Goal: Register for event/course

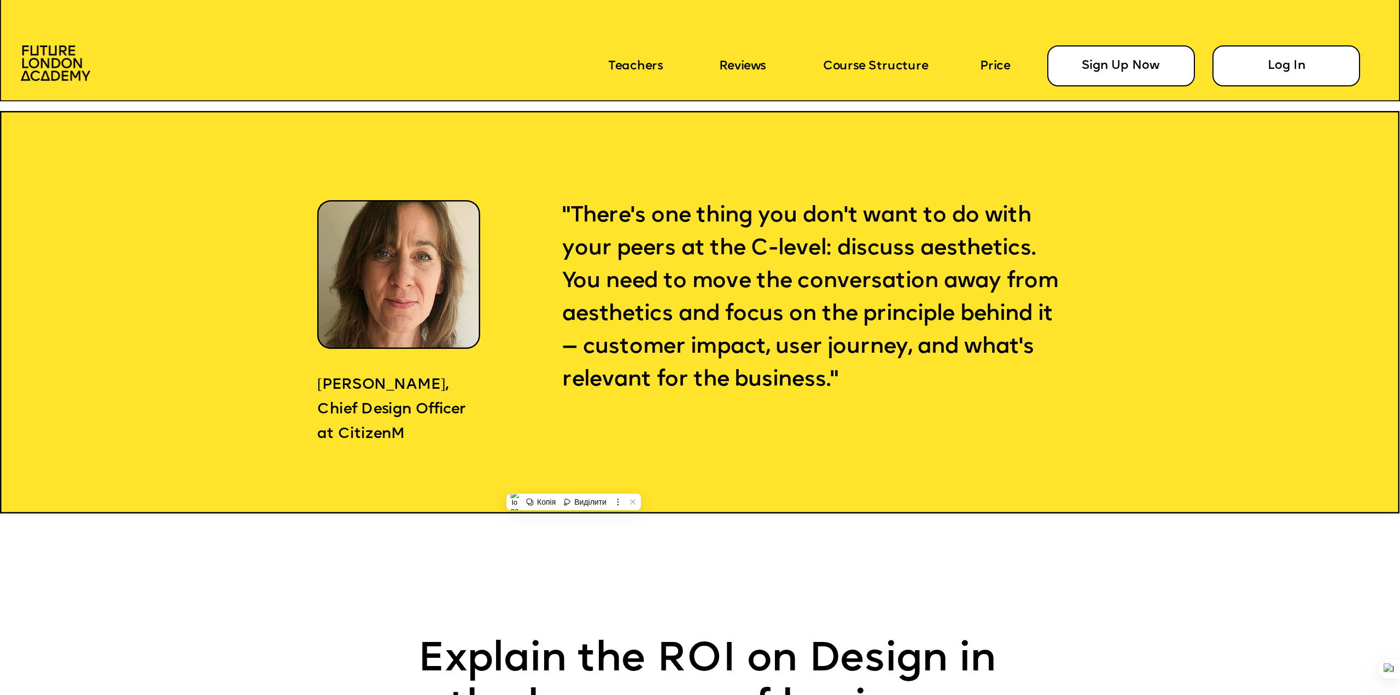
scroll to position [1585, 0]
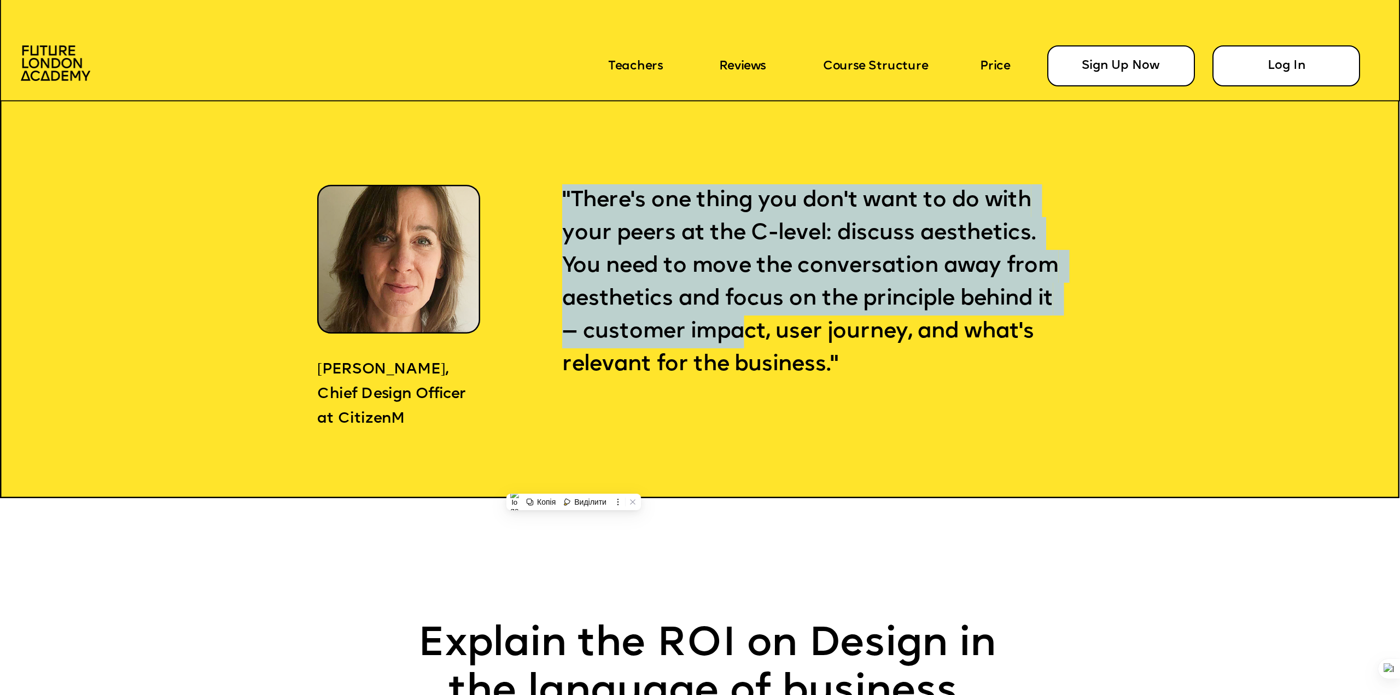
drag, startPoint x: 840, startPoint y: 381, endPoint x: 842, endPoint y: 340, distance: 41.6
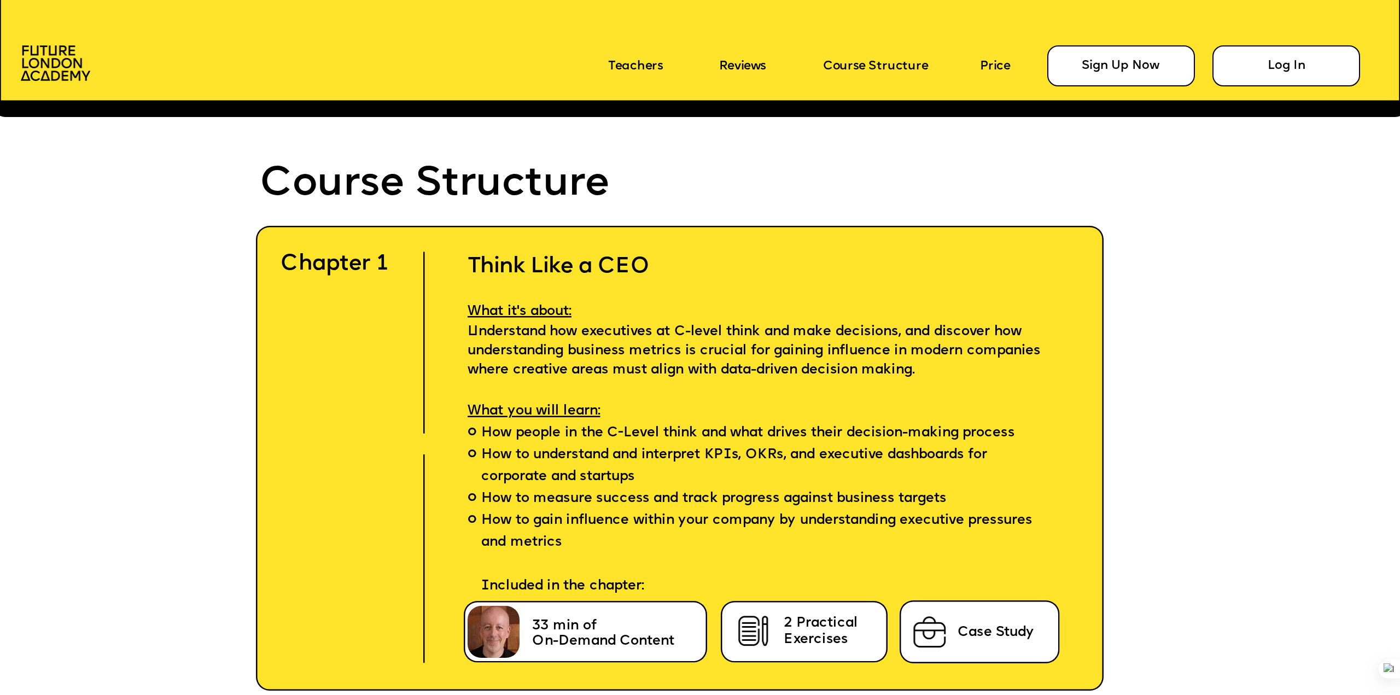
scroll to position [4155, 0]
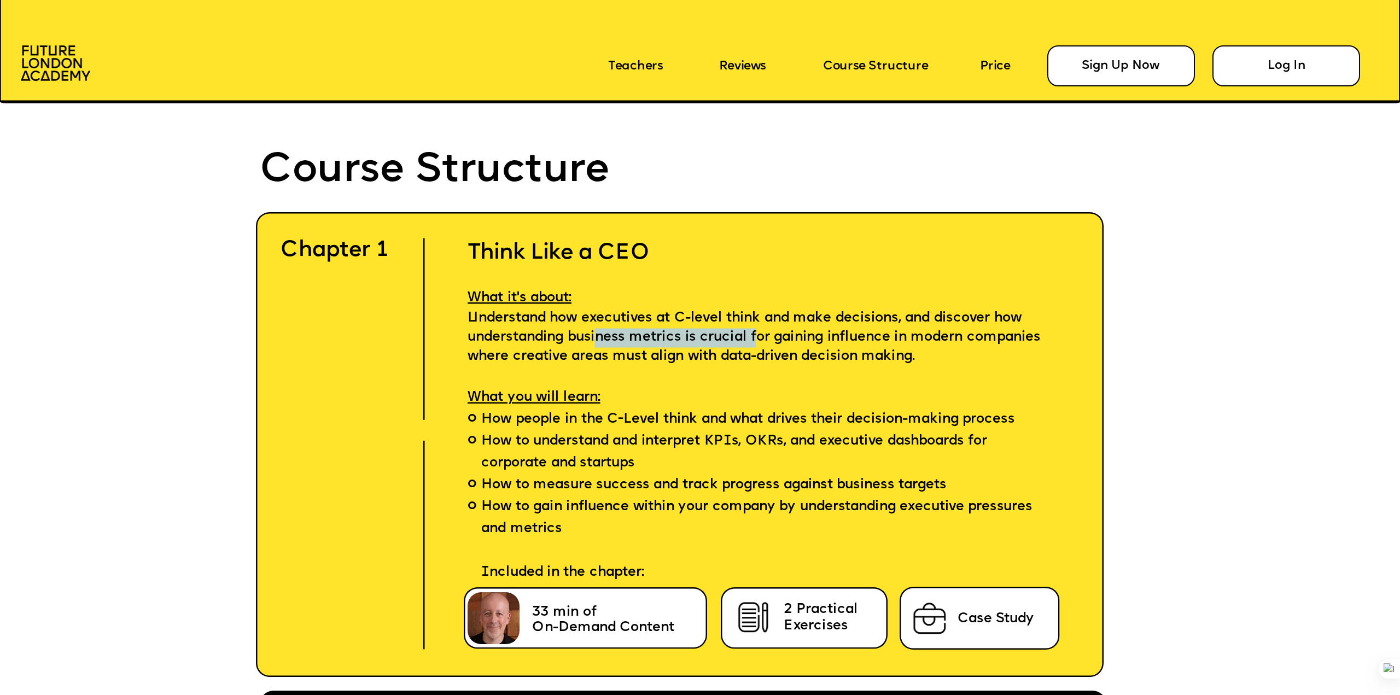
drag, startPoint x: 598, startPoint y: 332, endPoint x: 759, endPoint y: 342, distance: 161.6
click at [759, 342] on span "Understand how executives at C-level think and make decisions, and discover how…" at bounding box center [755, 338] width 577 height 54
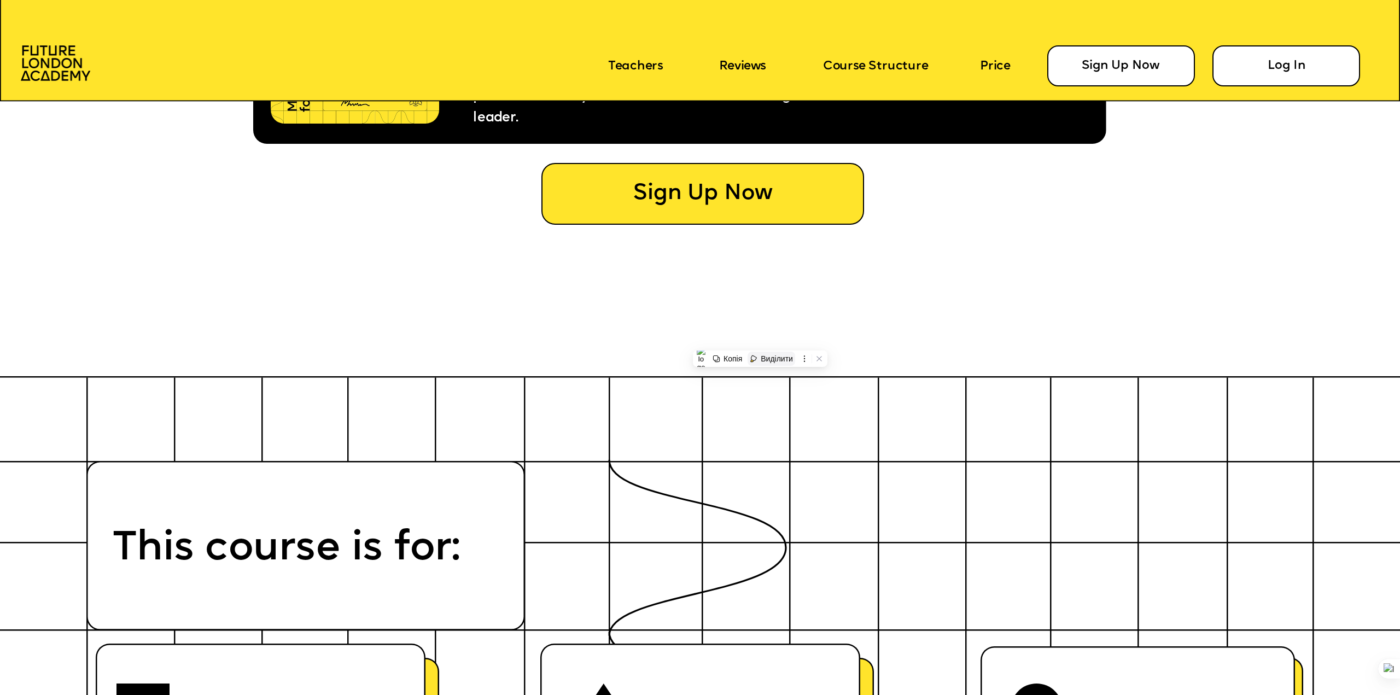
scroll to position [8474, 0]
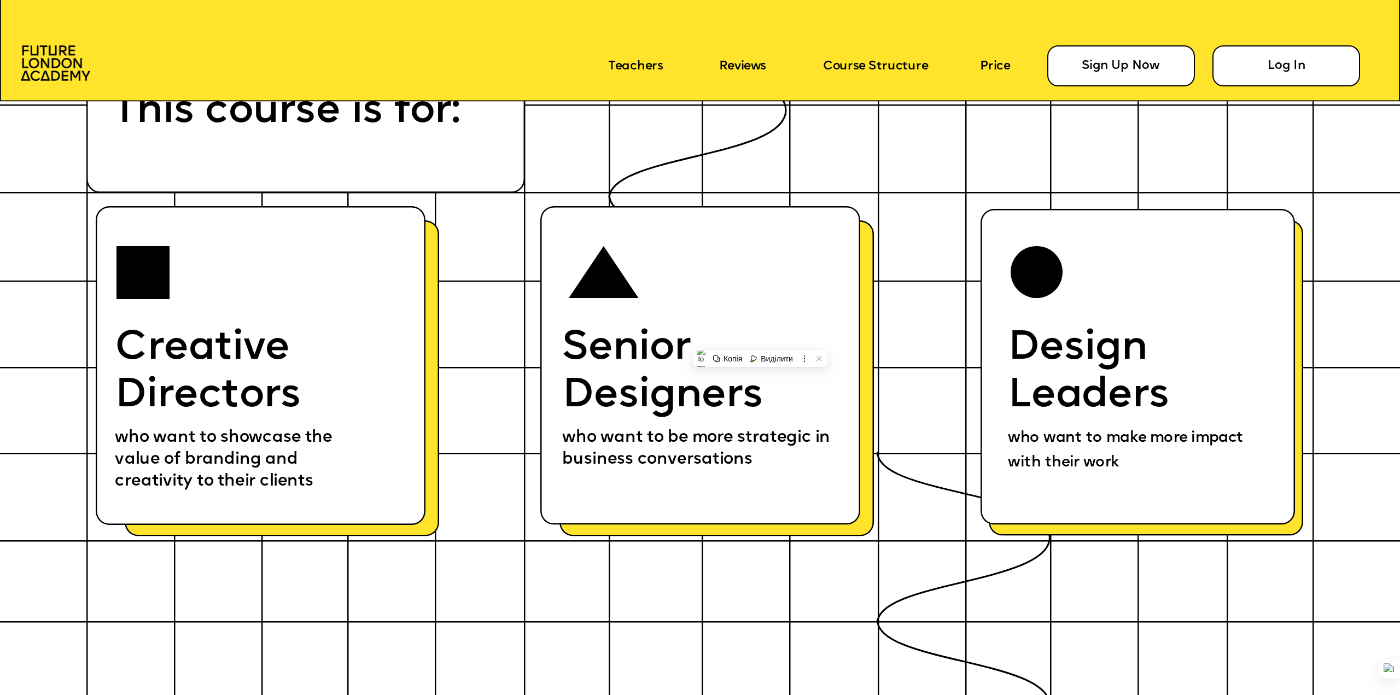
click at [881, 462] on icon at bounding box center [963, 537] width 172 height 171
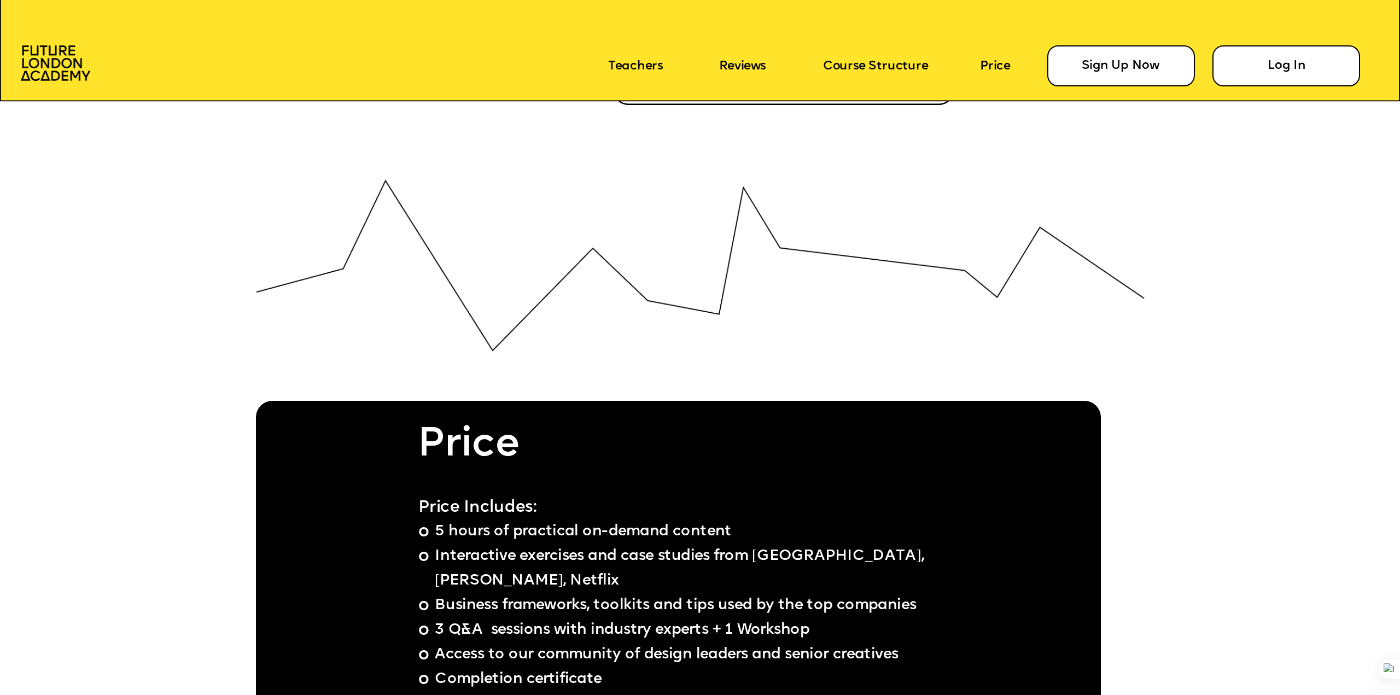
scroll to position [10333, 0]
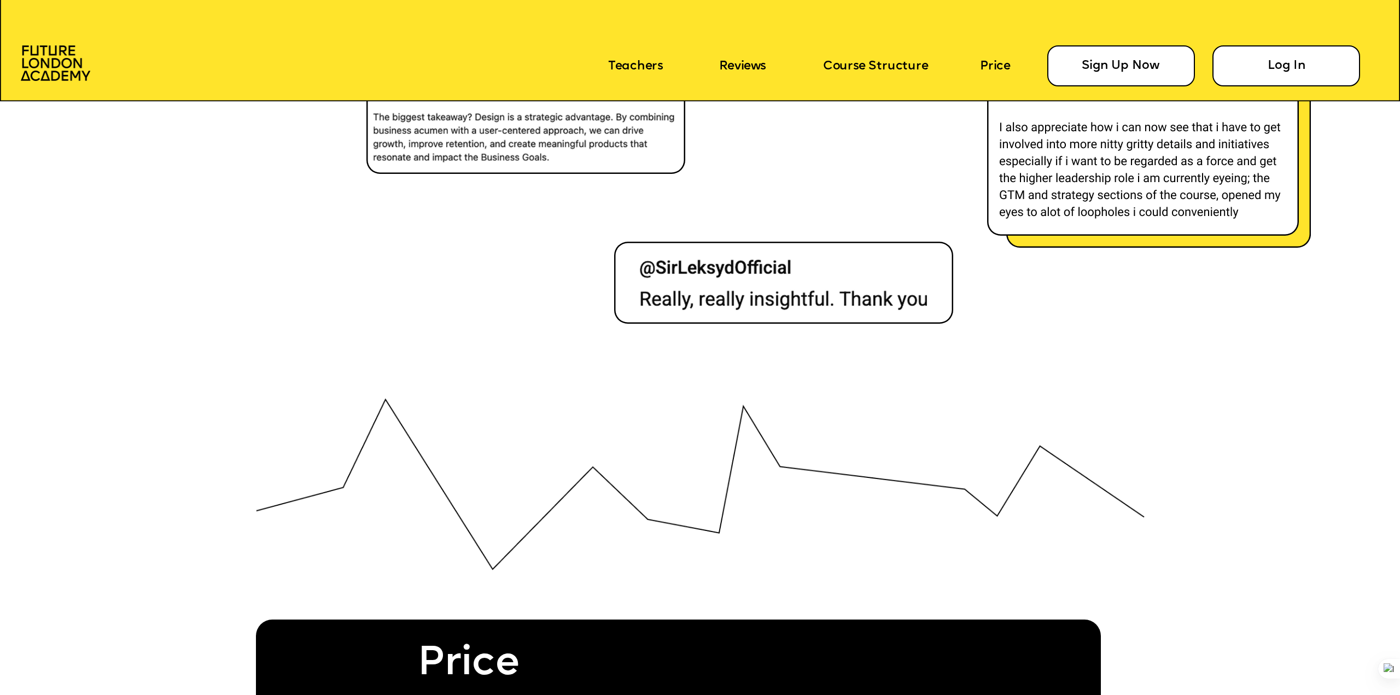
click at [730, 485] on img at bounding box center [700, 484] width 888 height 172
click at [727, 483] on img at bounding box center [700, 484] width 888 height 172
click at [724, 481] on img at bounding box center [700, 484] width 888 height 172
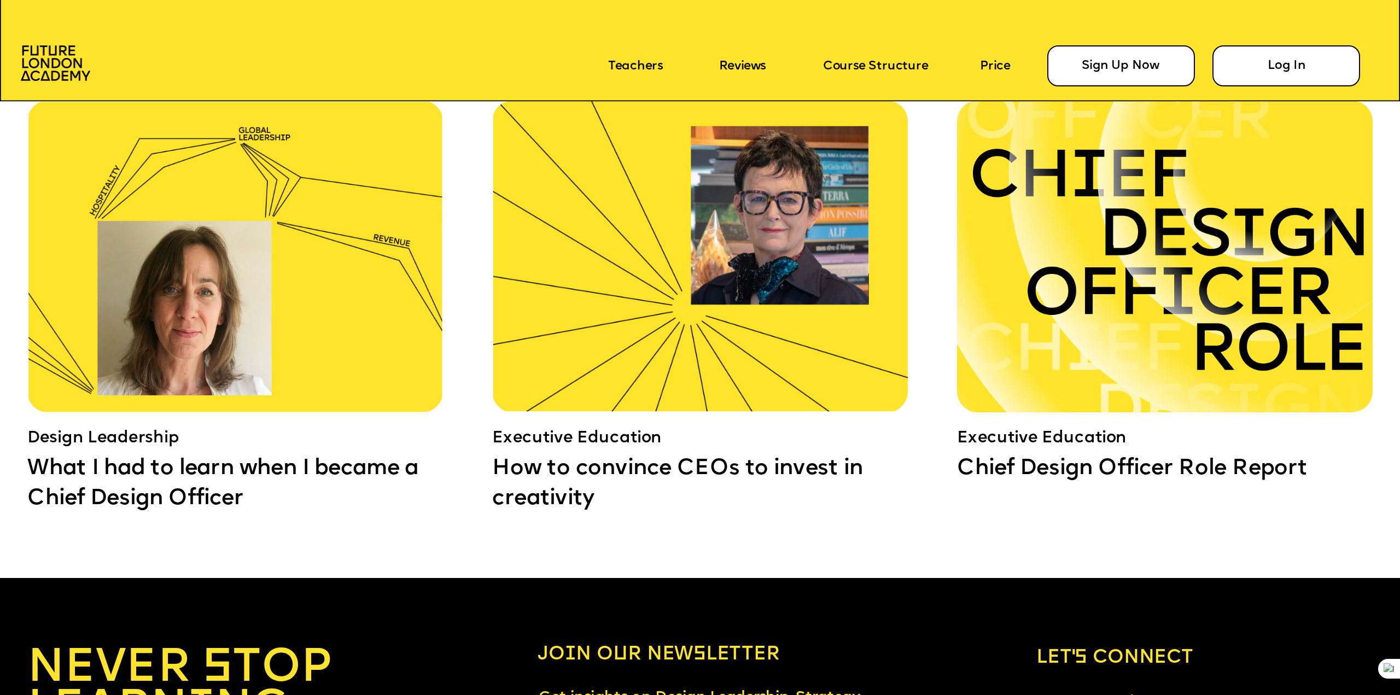
scroll to position [12629, 0]
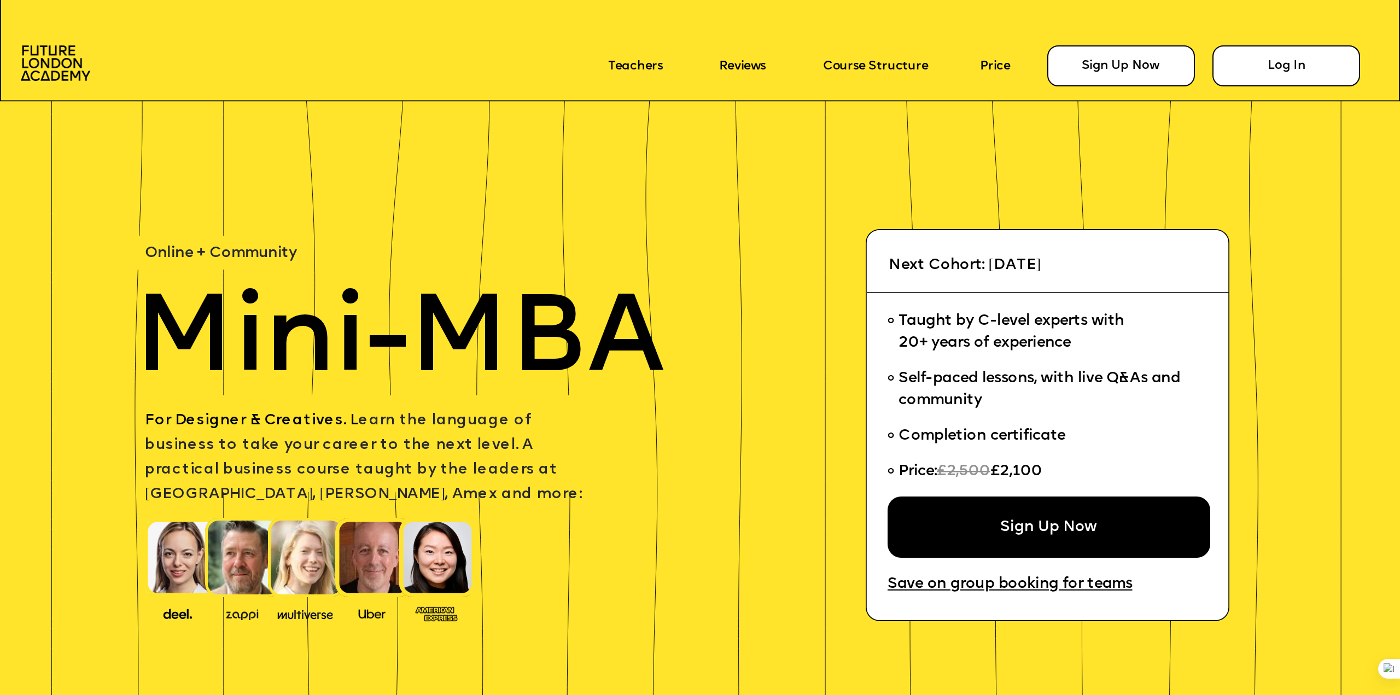
scroll to position [12629, 0]
